Goal: Transaction & Acquisition: Purchase product/service

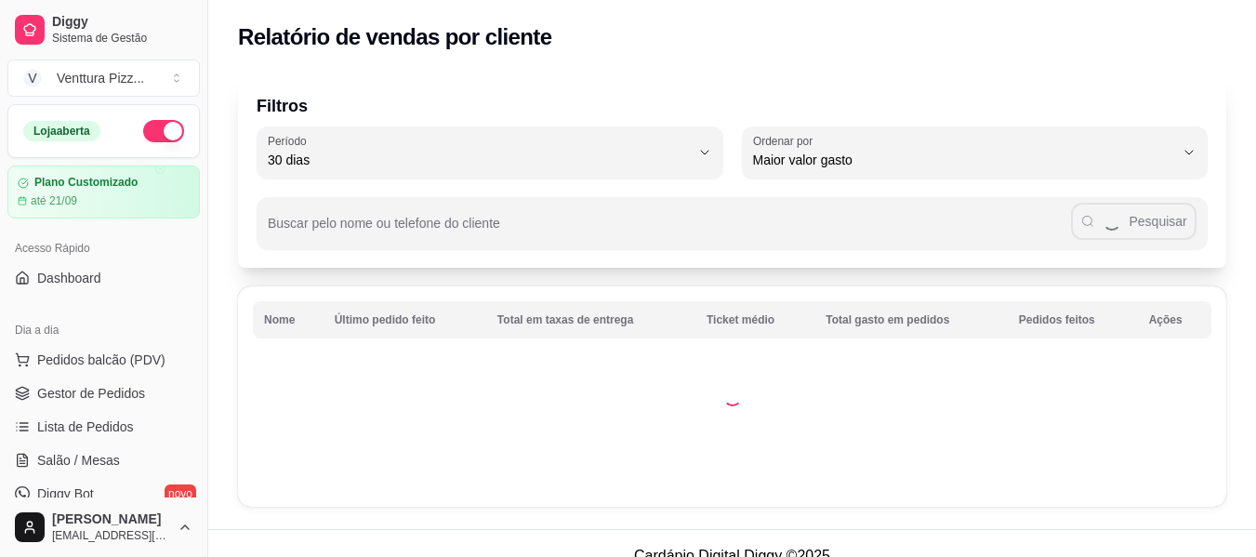
select select "30"
select select "HIGHEST_TOTAL_SPENT_WITH_ORDERS"
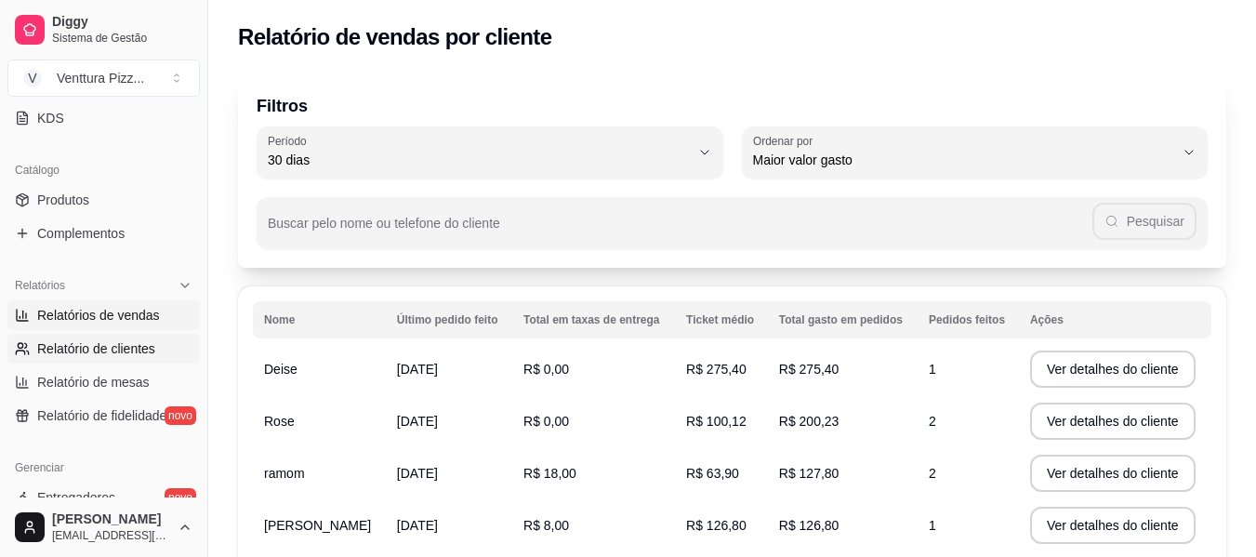
click at [81, 318] on span "Relatórios de vendas" at bounding box center [98, 315] width 123 height 19
select select "ALL"
select select "0"
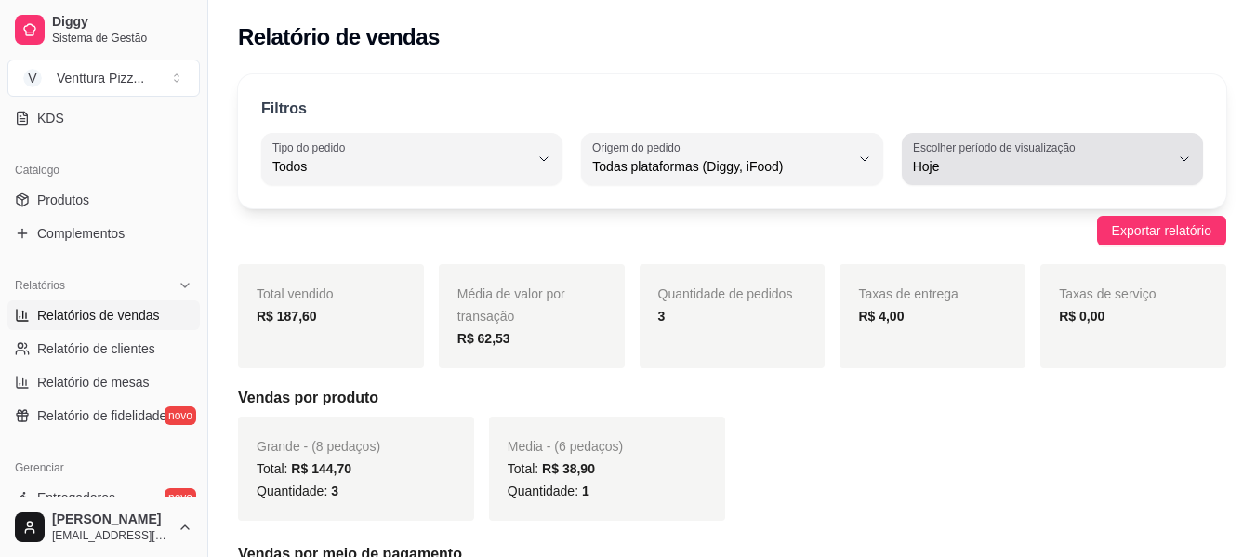
click at [1046, 172] on span "Hoje" at bounding box center [1041, 166] width 257 height 19
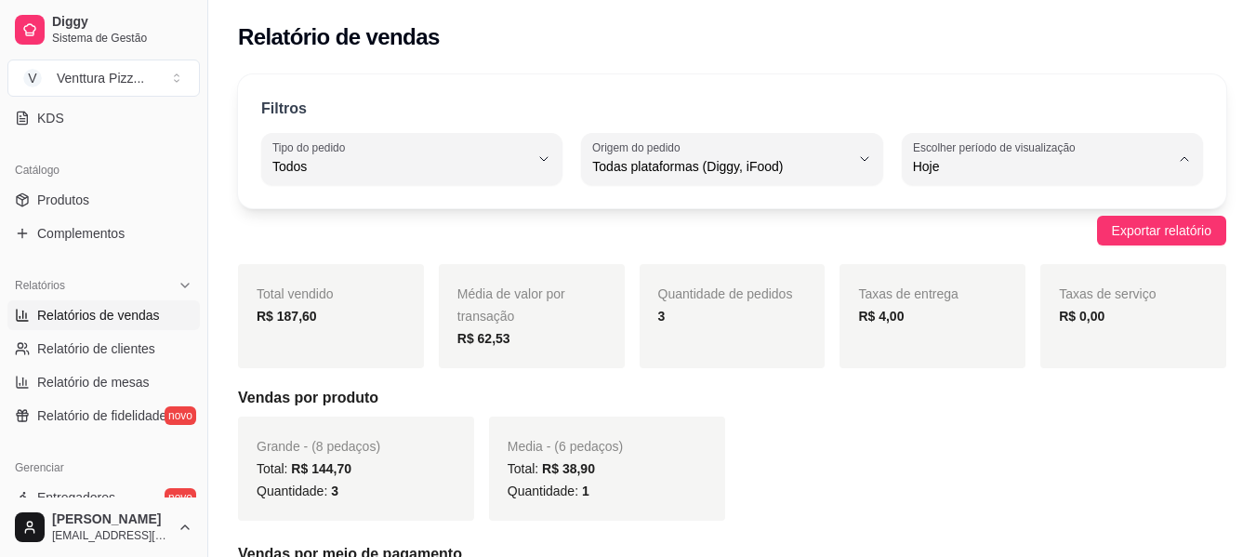
click at [986, 372] on span "45 dias" at bounding box center [1042, 363] width 243 height 18
type input "45"
select select "45"
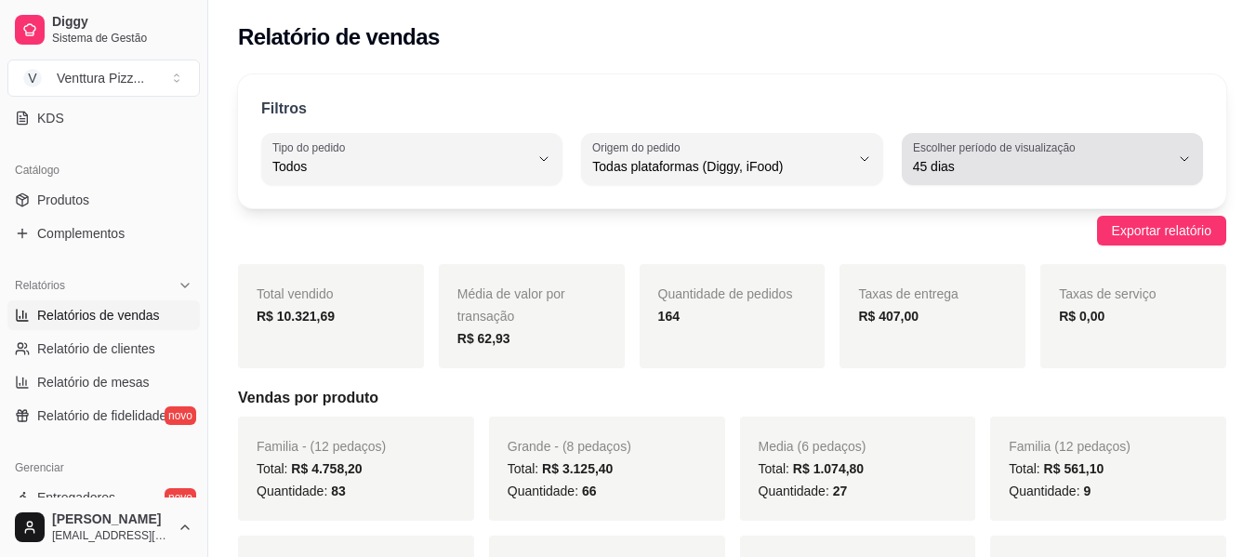
click at [1071, 170] on span "45 dias" at bounding box center [1041, 166] width 257 height 19
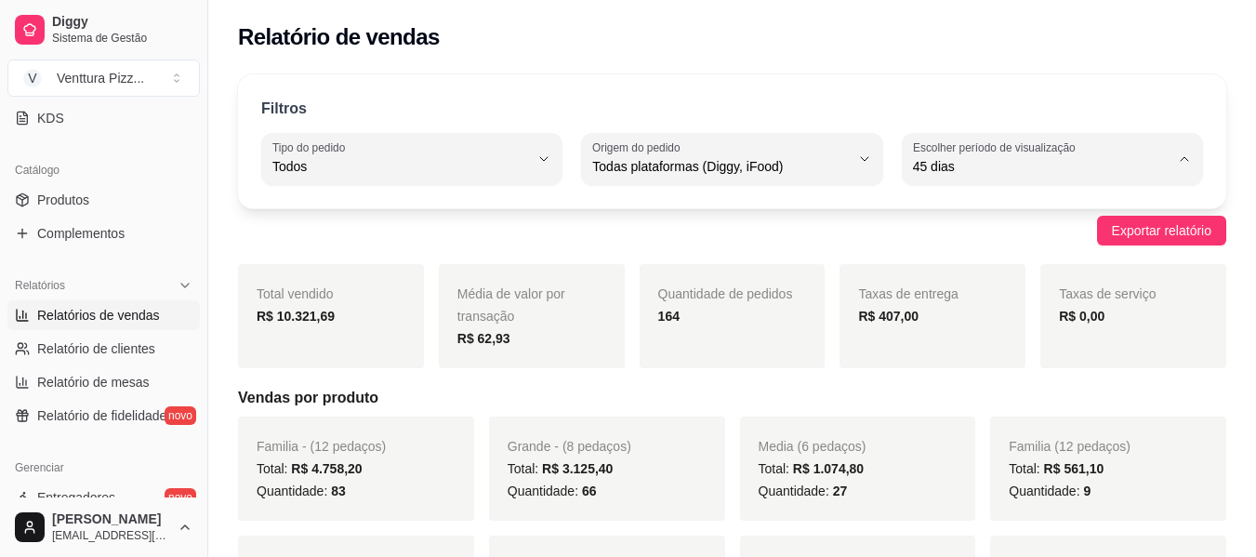
click at [956, 347] on li "30 dias" at bounding box center [1052, 332] width 275 height 29
type input "30"
select select "30"
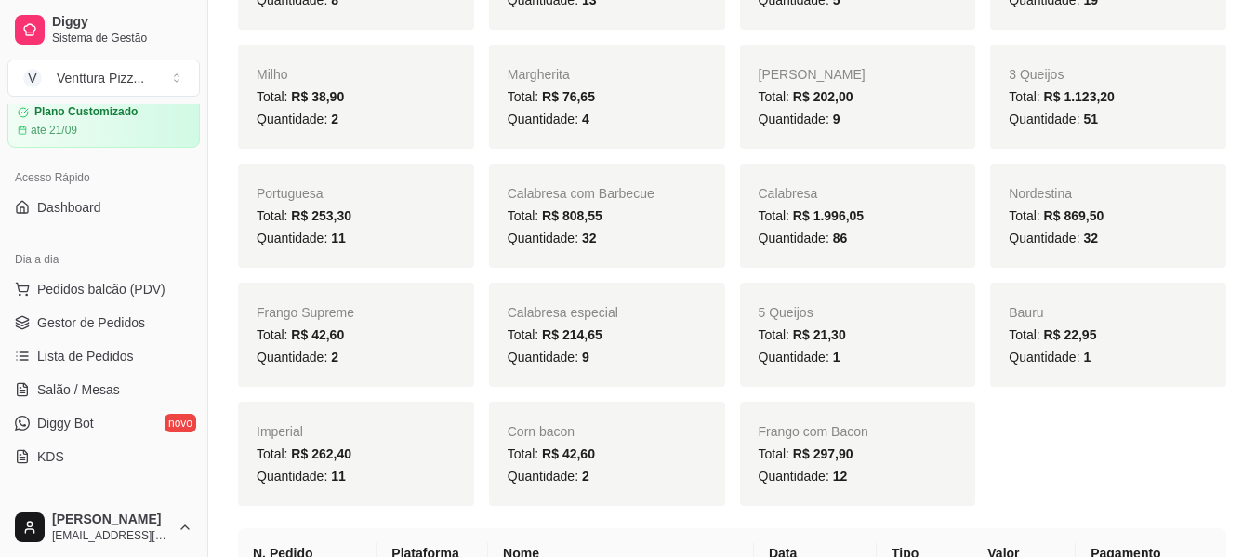
scroll to position [37, 0]
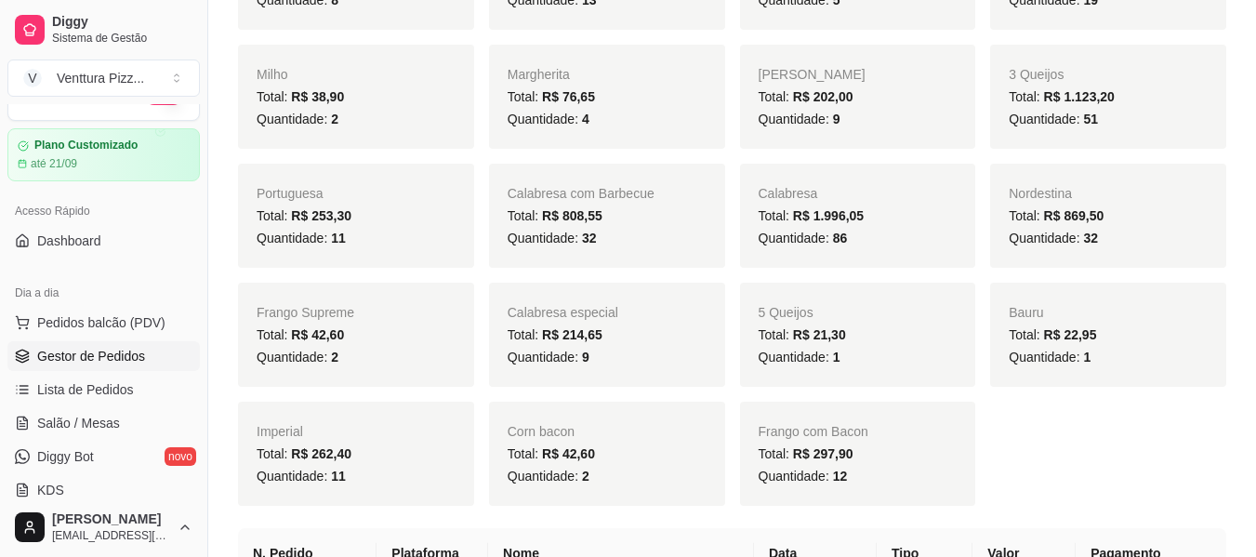
click at [100, 351] on span "Gestor de Pedidos" at bounding box center [91, 356] width 108 height 19
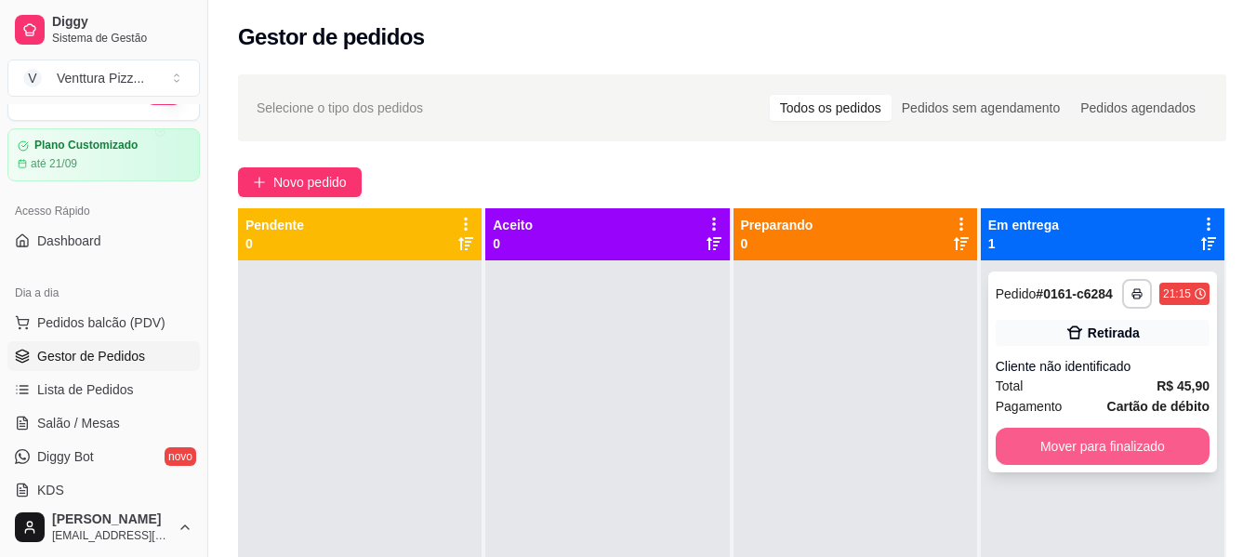
click at [1021, 433] on button "Mover para finalizado" at bounding box center [1103, 446] width 214 height 37
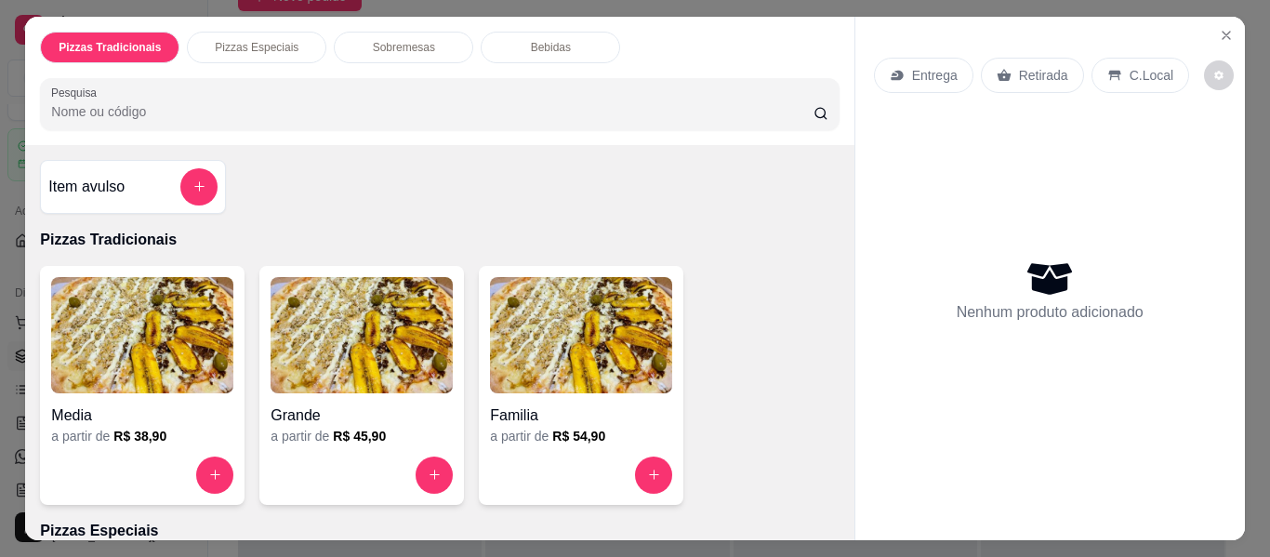
click at [117, 317] on img at bounding box center [142, 335] width 182 height 116
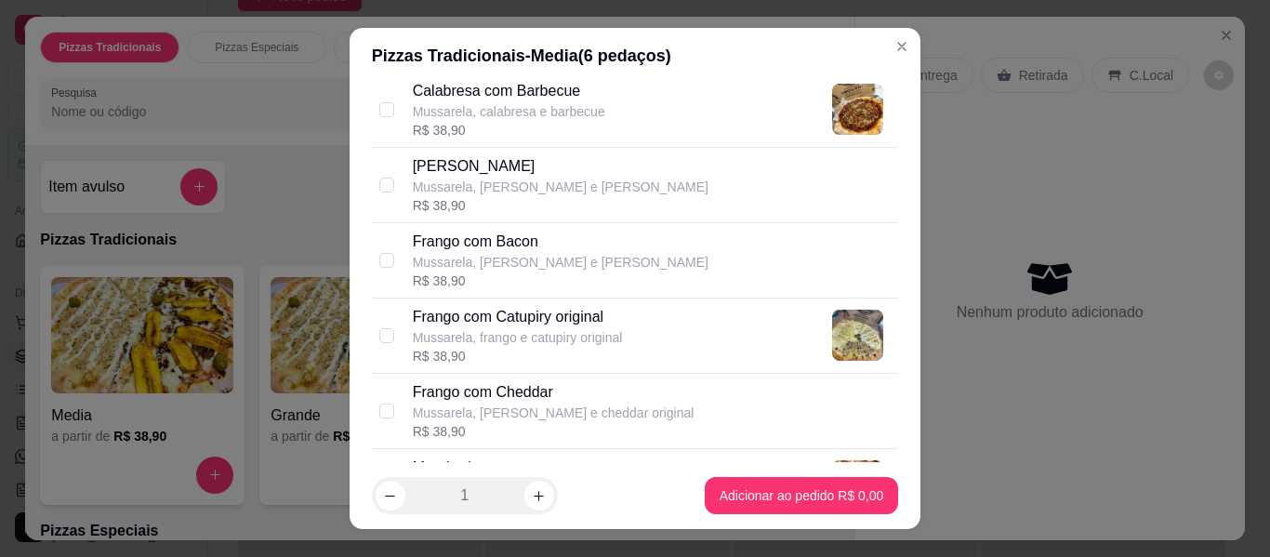
scroll to position [558, 0]
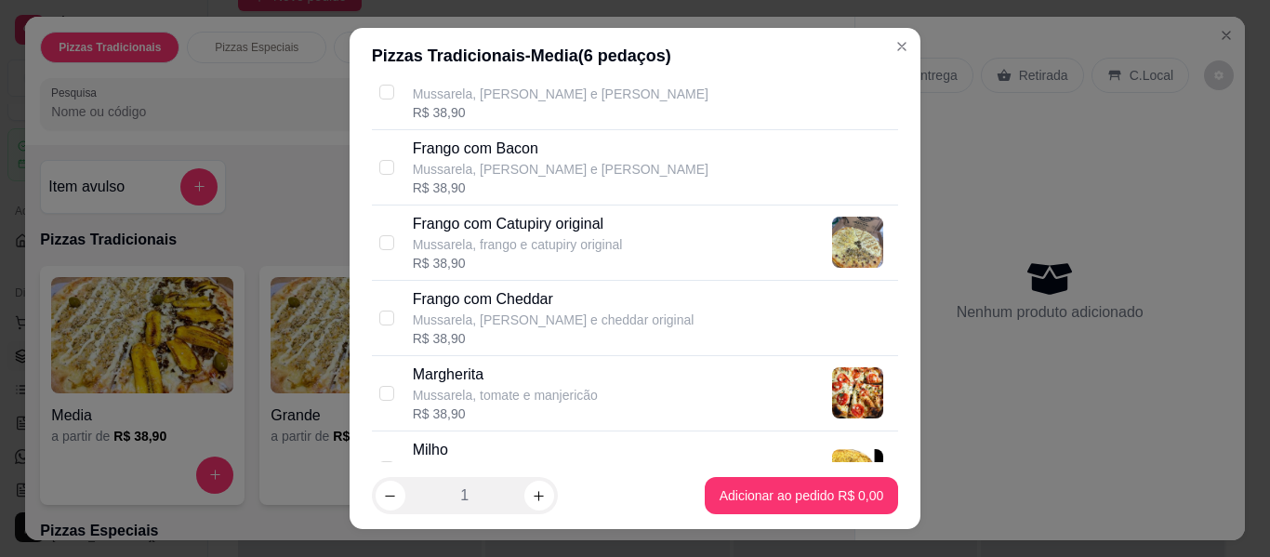
click at [495, 258] on div "R$ 38,90" at bounding box center [518, 263] width 210 height 19
checkbox input "true"
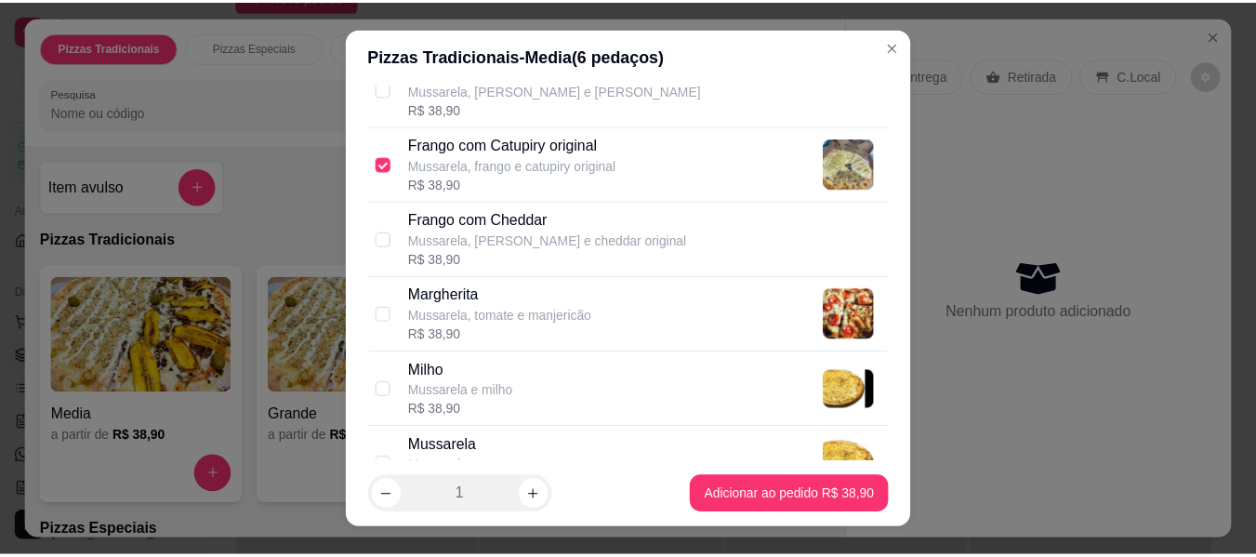
scroll to position [744, 0]
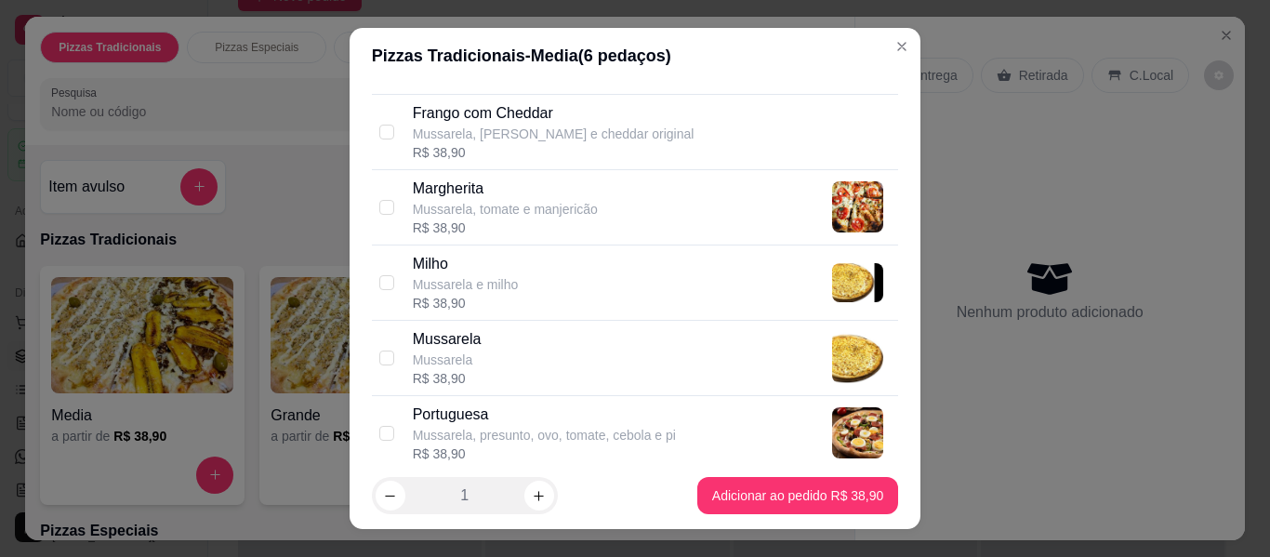
click at [495, 258] on p "Milho" at bounding box center [466, 264] width 106 height 22
checkbox input "true"
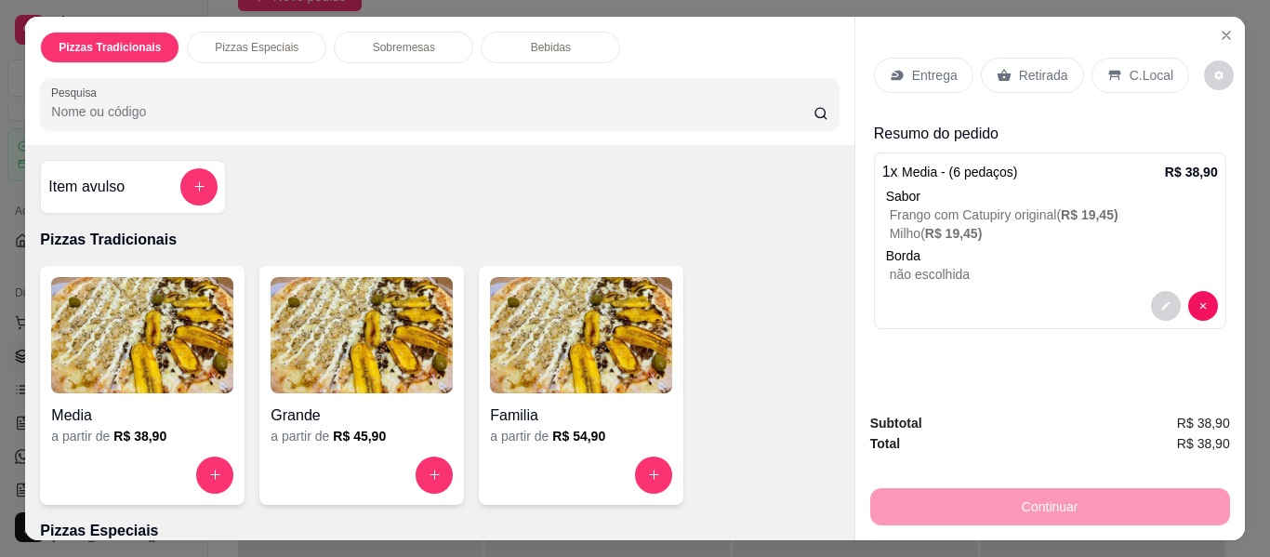
click at [1049, 66] on p "Retirada" at bounding box center [1043, 75] width 49 height 19
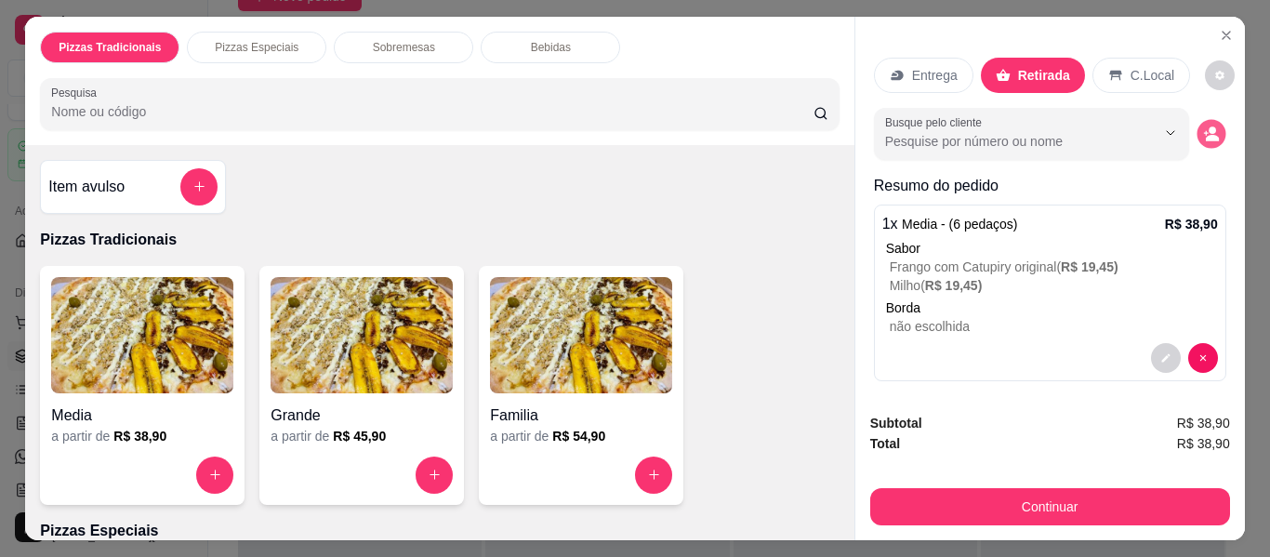
click at [1206, 135] on icon "decrease-product-quantity" at bounding box center [1212, 138] width 13 height 7
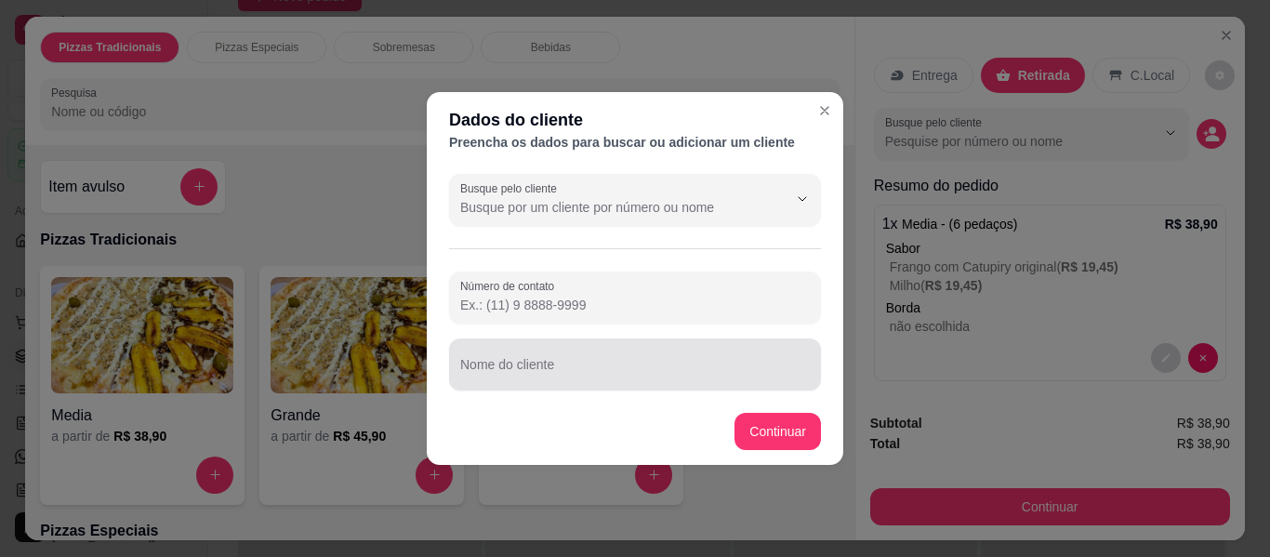
click at [604, 370] on input "Nome do cliente" at bounding box center [635, 372] width 350 height 19
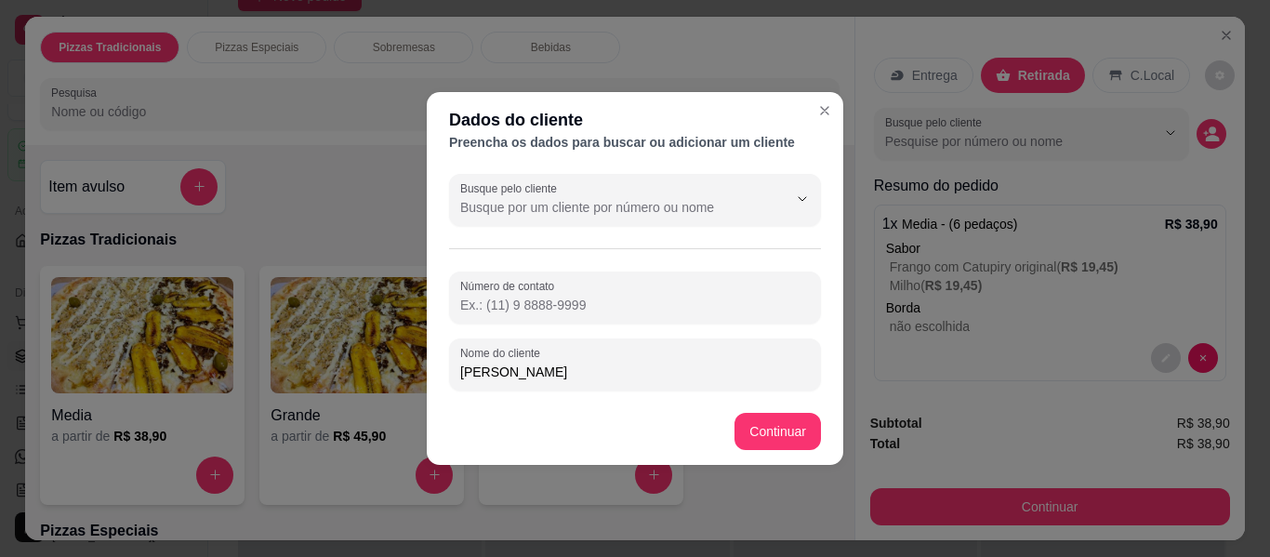
type input "[PERSON_NAME]"
click at [806, 412] on footer "Continuar" at bounding box center [635, 431] width 416 height 67
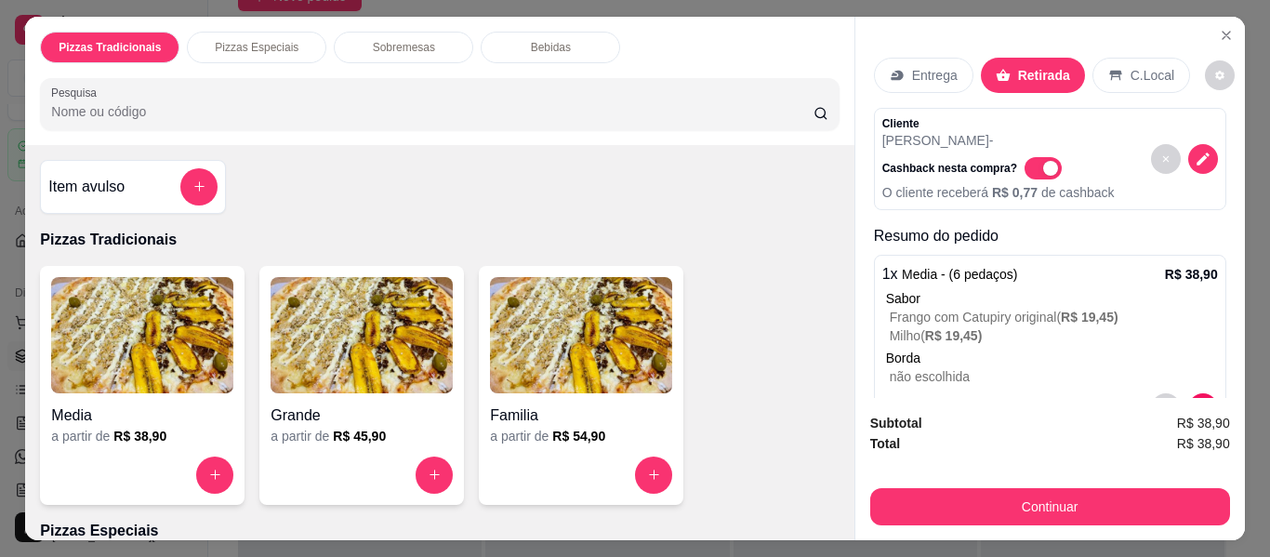
click at [1098, 493] on button "Continuar" at bounding box center [1050, 506] width 360 height 37
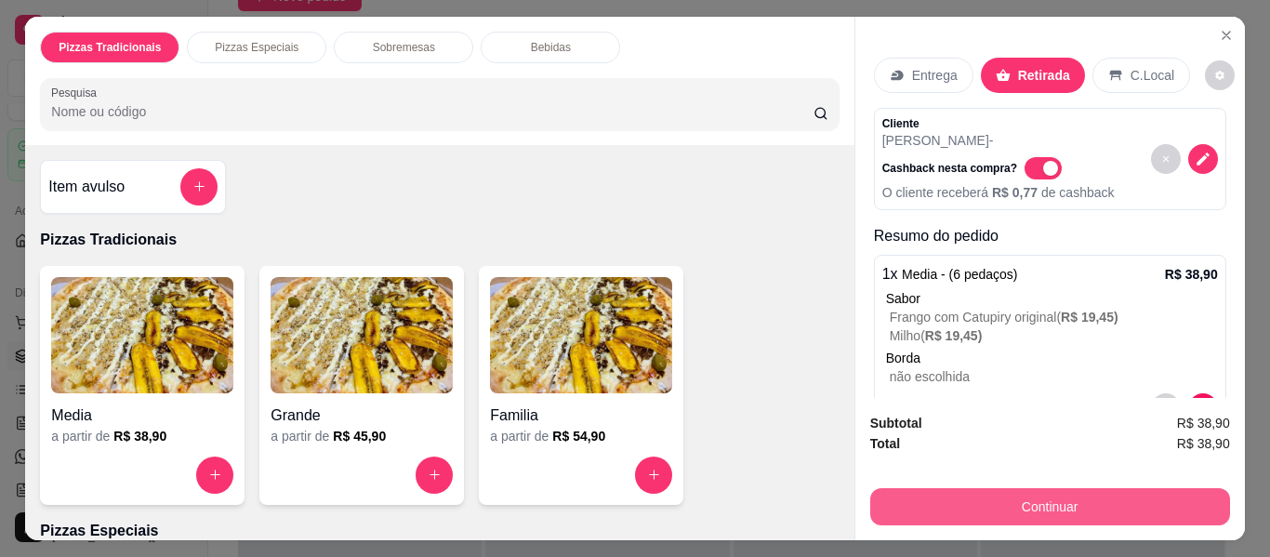
click at [1026, 507] on button "Continuar" at bounding box center [1050, 506] width 360 height 37
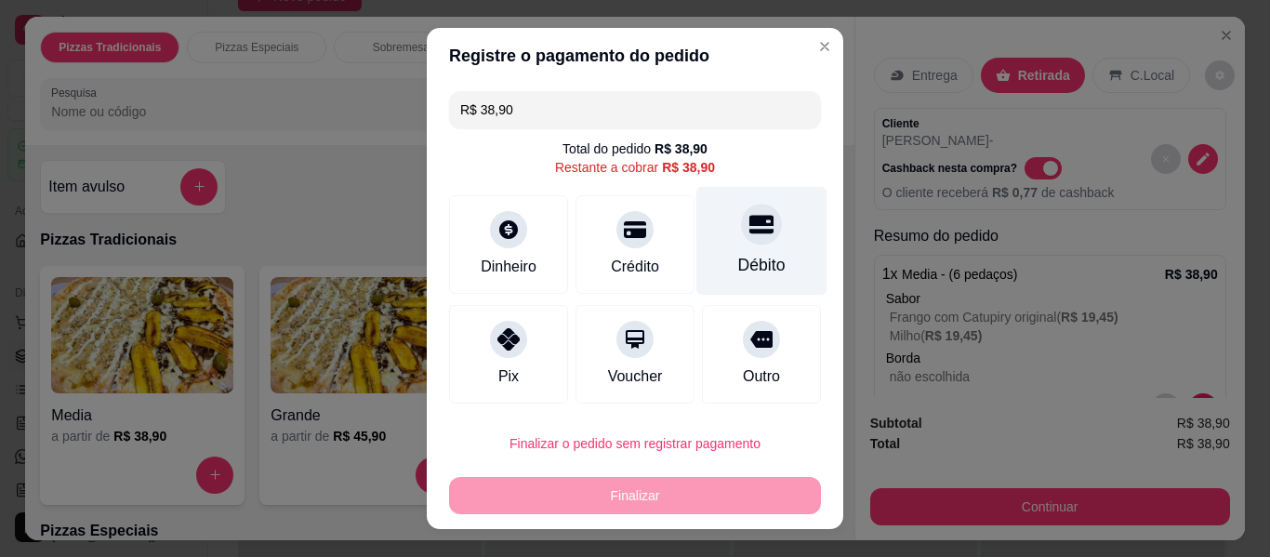
click at [755, 244] on div "Débito" at bounding box center [761, 241] width 131 height 109
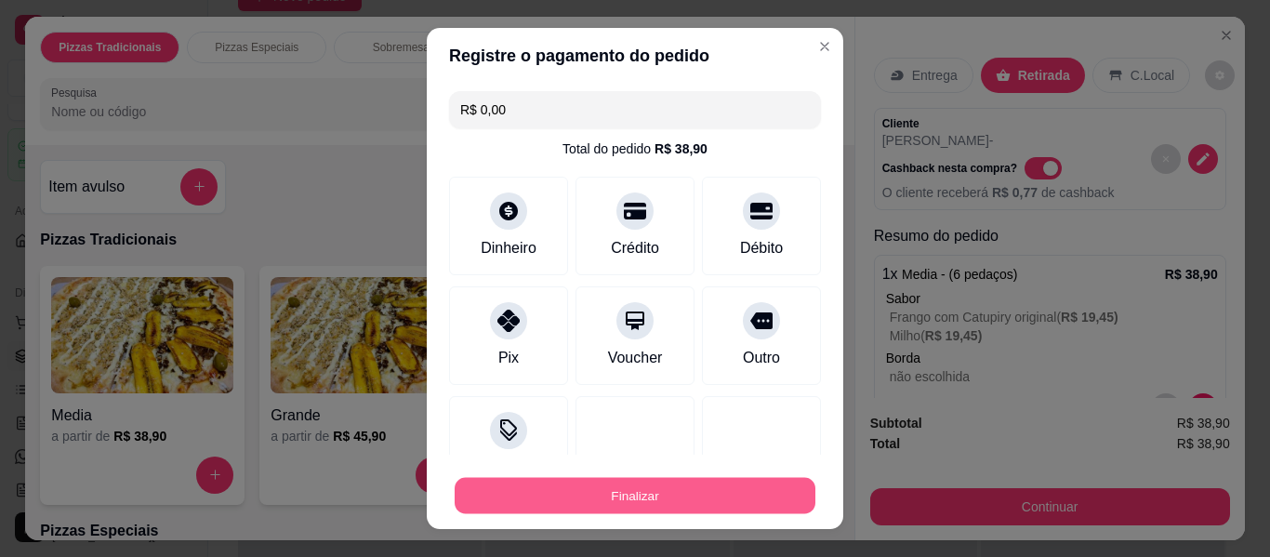
click at [679, 492] on button "Finalizar" at bounding box center [635, 496] width 361 height 36
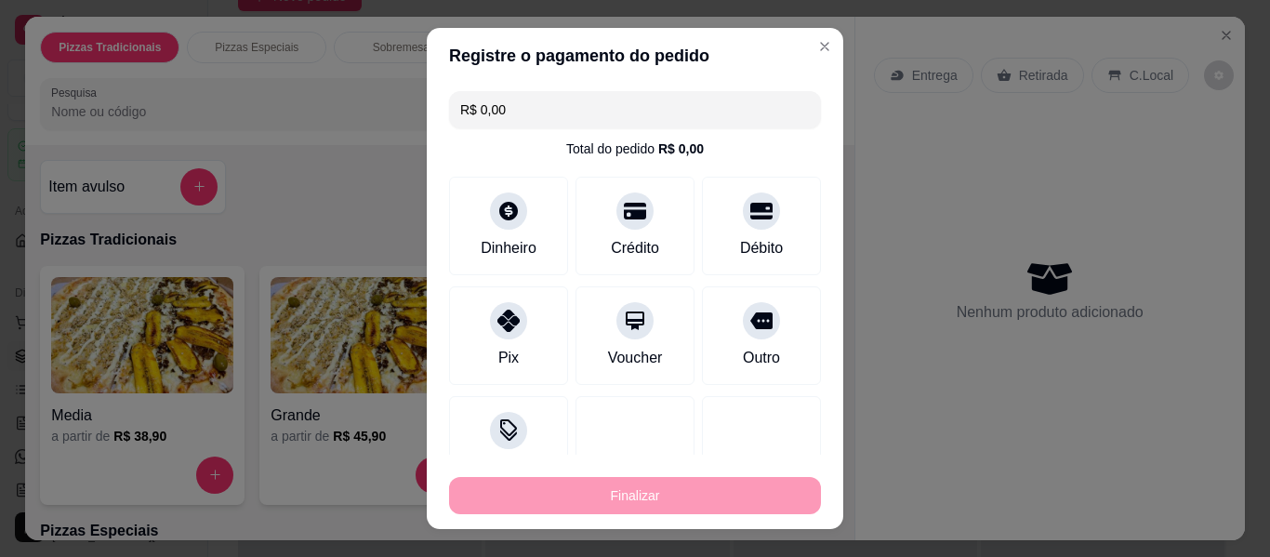
type input "-R$ 38,90"
